Goal: Obtain resource: Obtain resource

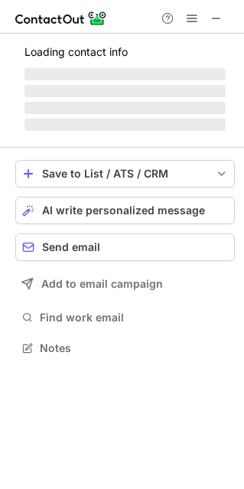
scroll to position [8, 7]
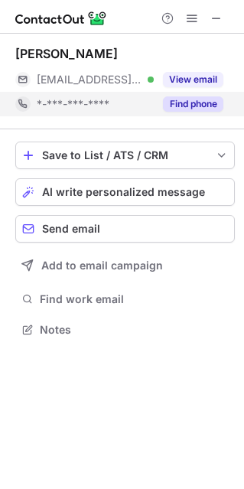
click at [212, 106] on button "Find phone" at bounding box center [193, 103] width 61 height 15
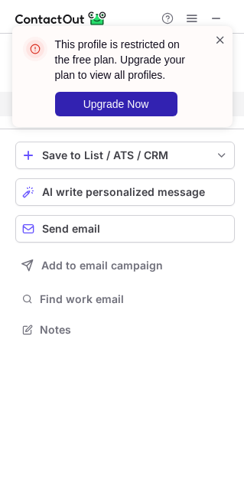
scroll to position [294, 244]
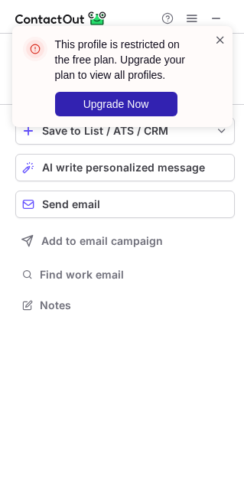
click at [221, 35] on span at bounding box center [220, 39] width 12 height 15
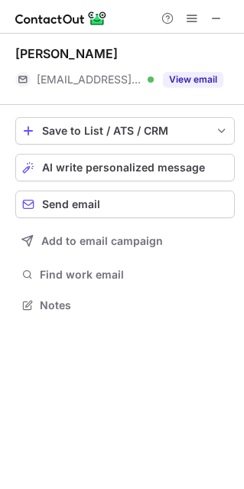
click at [218, 19] on div "This profile is restricted on the free plan. Upgrade your plan to view all prof…" at bounding box center [122, 26] width 245 height 31
click at [218, 19] on span at bounding box center [217, 18] width 12 height 12
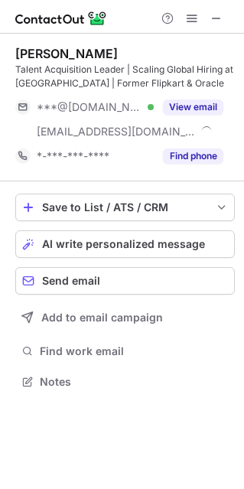
scroll to position [371, 244]
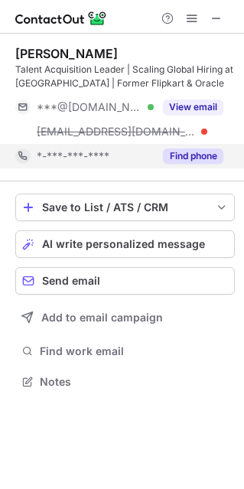
click at [205, 158] on button "Find phone" at bounding box center [193, 156] width 61 height 15
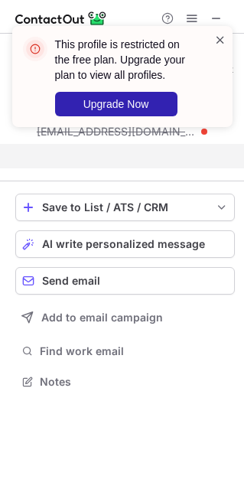
scroll to position [346, 244]
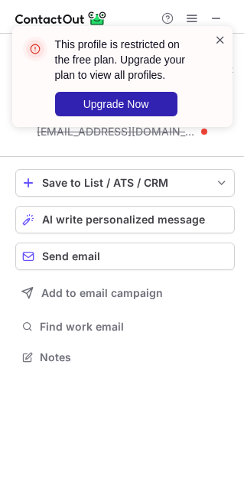
click at [217, 37] on span at bounding box center [220, 39] width 12 height 15
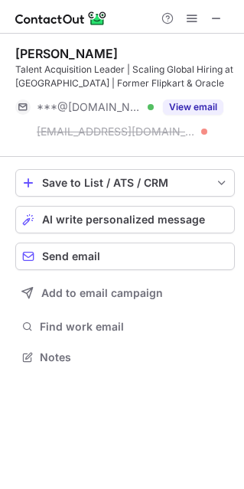
click at [217, 15] on span at bounding box center [217, 18] width 12 height 12
